Goal: Find specific page/section: Find specific page/section

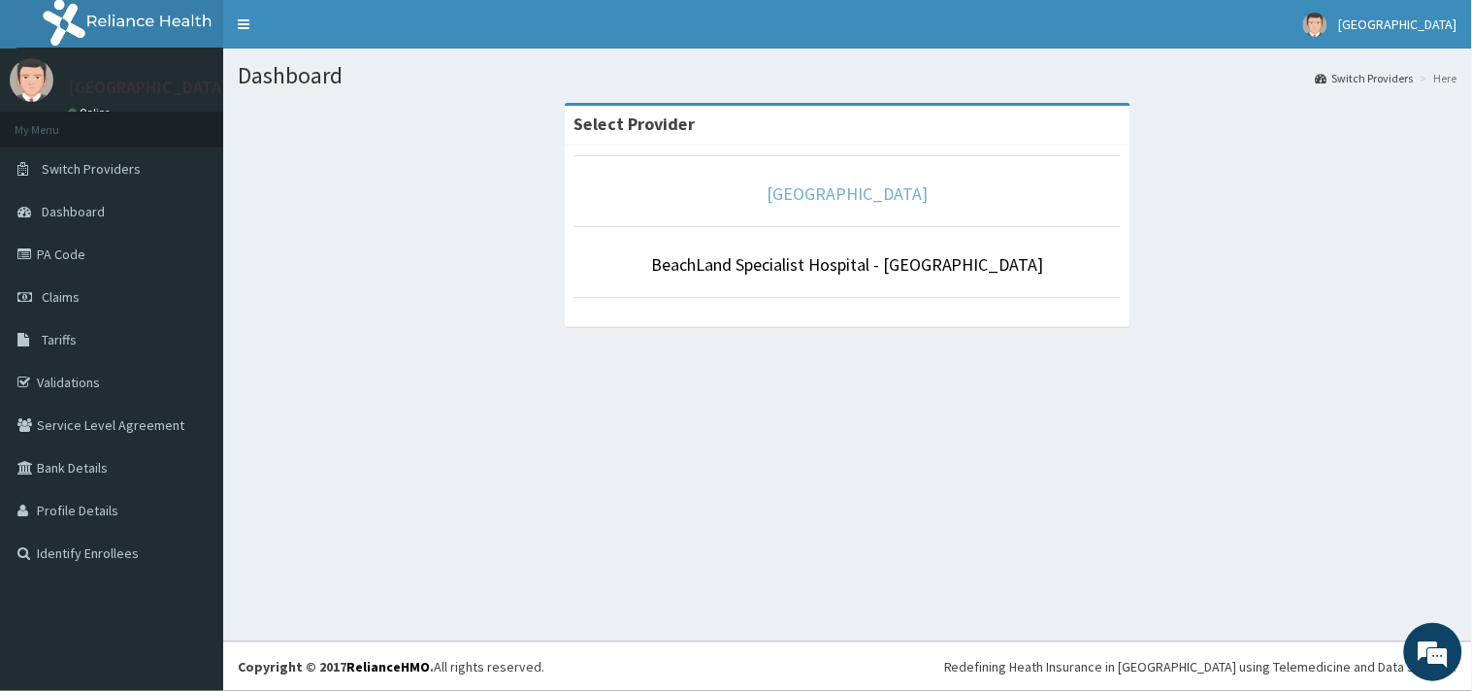
click at [808, 189] on link "[GEOGRAPHIC_DATA]" at bounding box center [848, 193] width 161 height 22
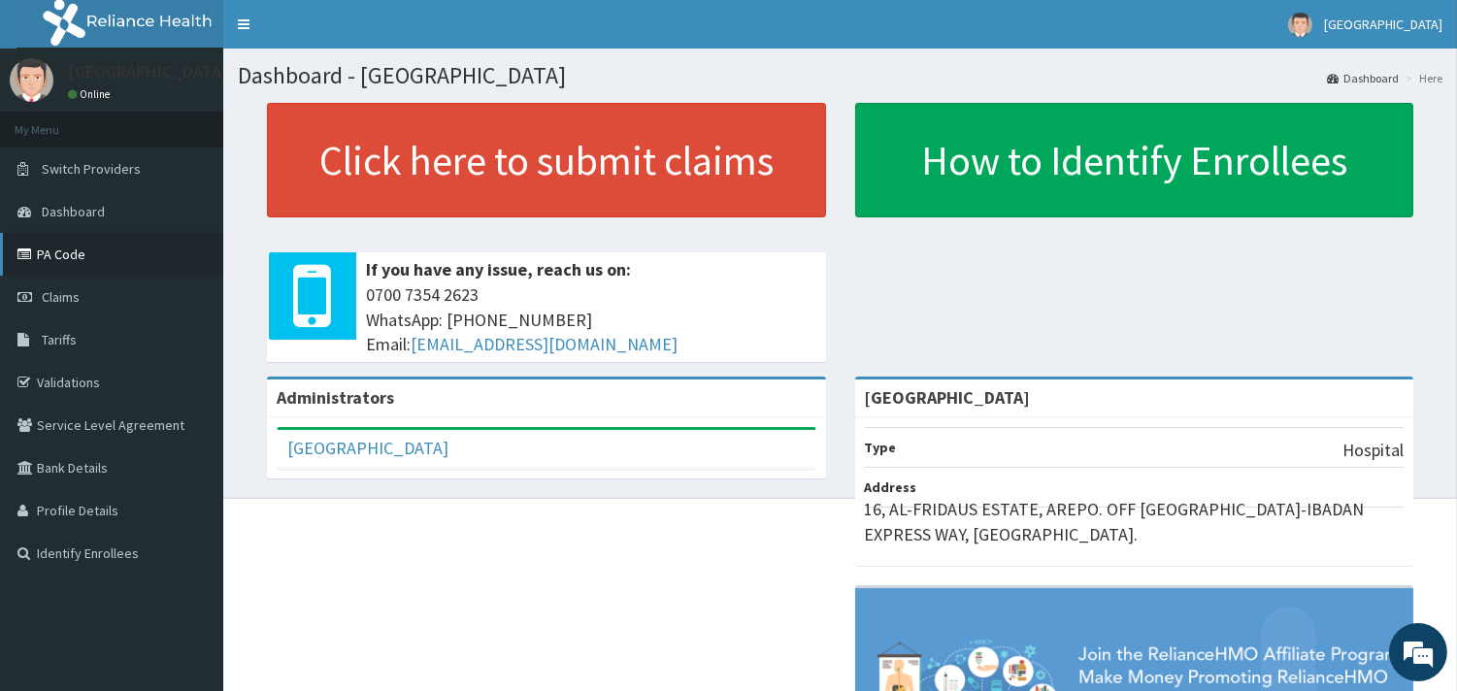
click at [84, 253] on link "PA Code" at bounding box center [111, 254] width 223 height 43
